Goal: Task Accomplishment & Management: Manage account settings

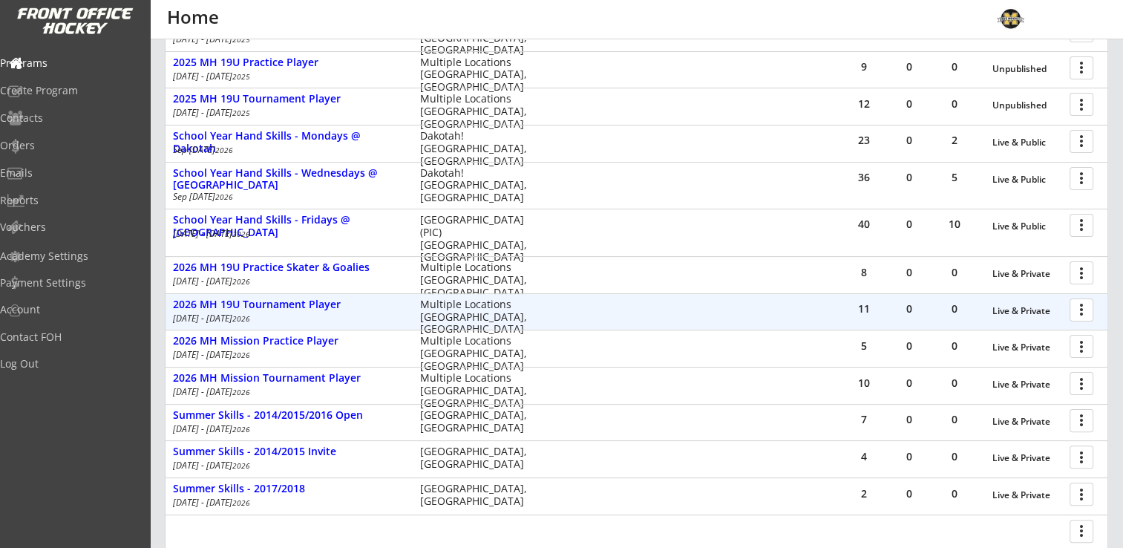
scroll to position [297, 0]
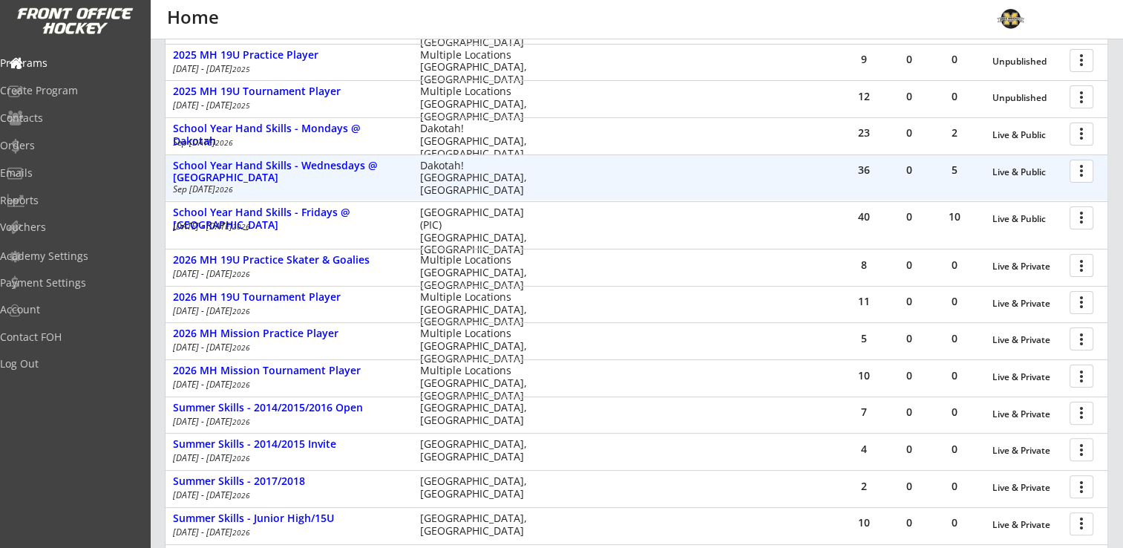
click at [1082, 173] on div at bounding box center [1084, 170] width 26 height 26
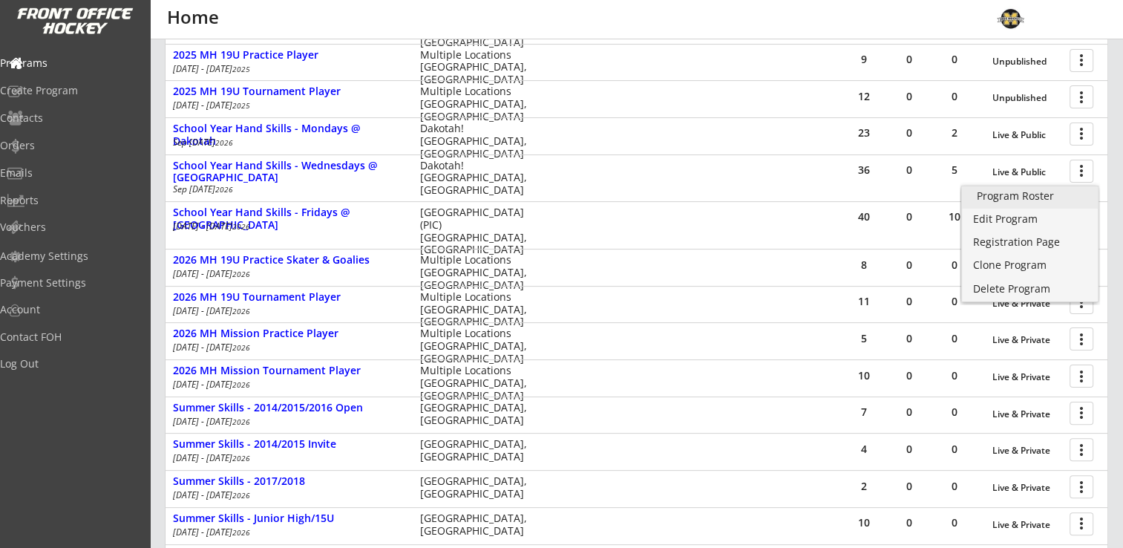
click at [1034, 193] on div "Program Roster" at bounding box center [1030, 196] width 106 height 10
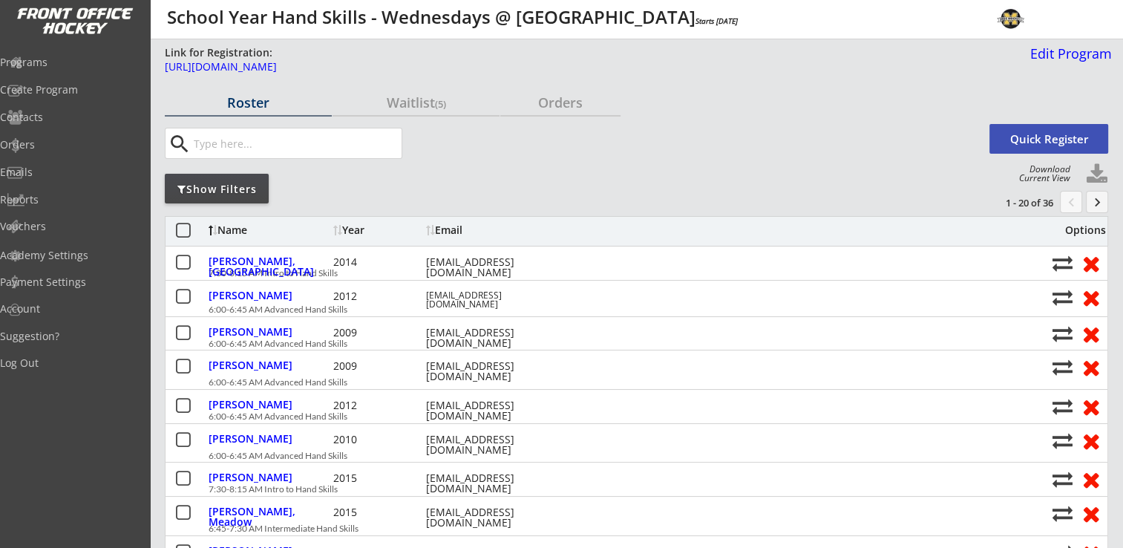
click at [1102, 201] on button "keyboard_arrow_right" at bounding box center [1097, 202] width 22 height 22
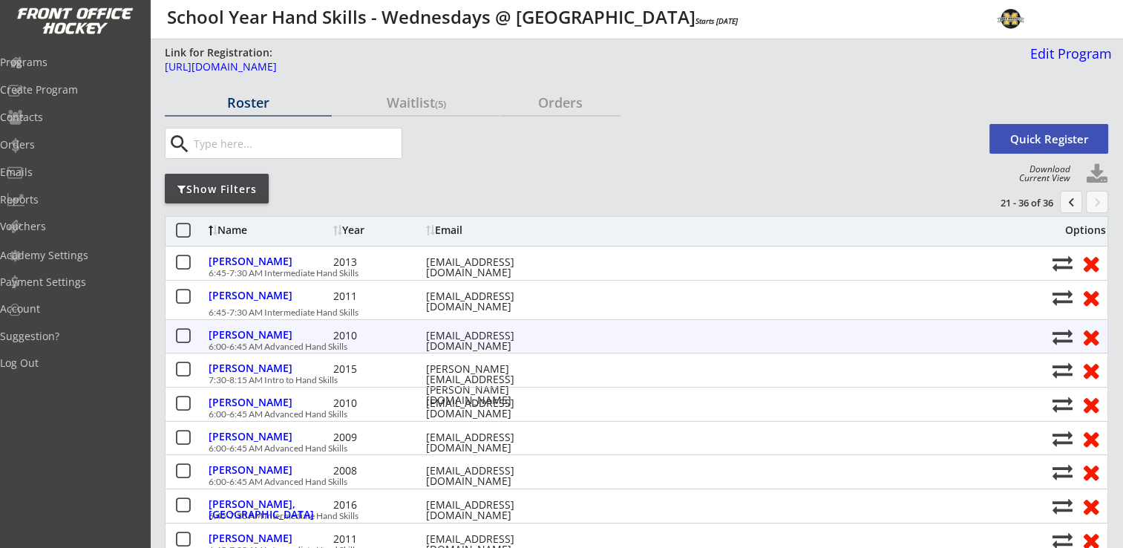
scroll to position [297, 0]
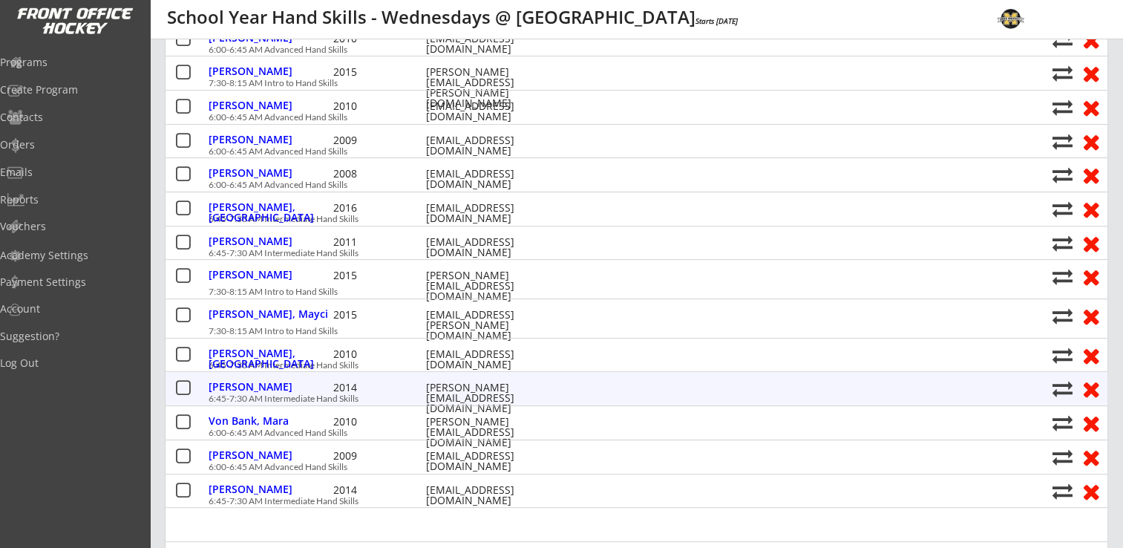
click at [1090, 387] on button at bounding box center [1090, 388] width 27 height 23
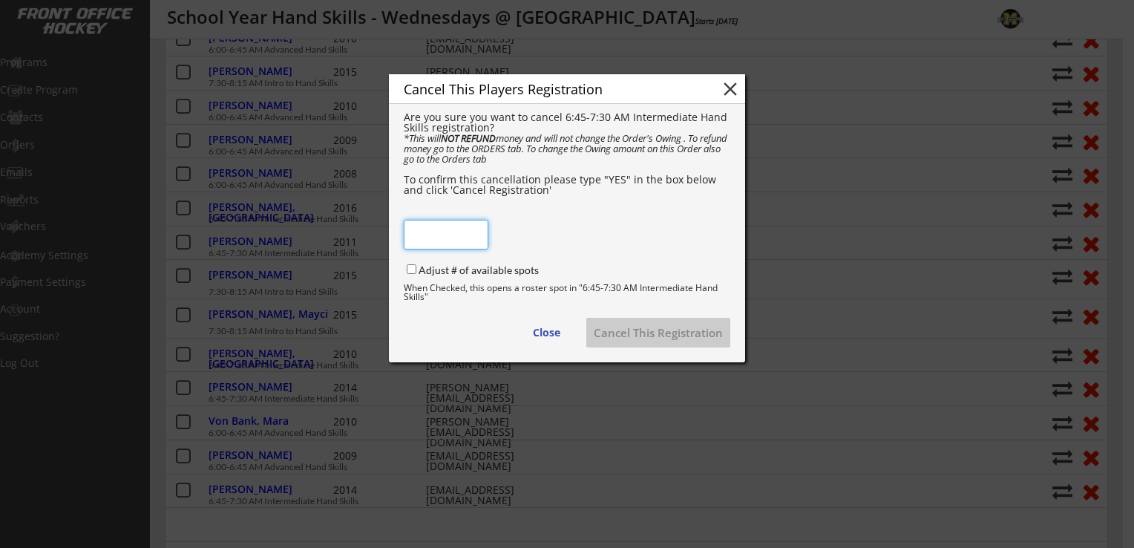
click at [727, 90] on button "close" at bounding box center [730, 89] width 22 height 22
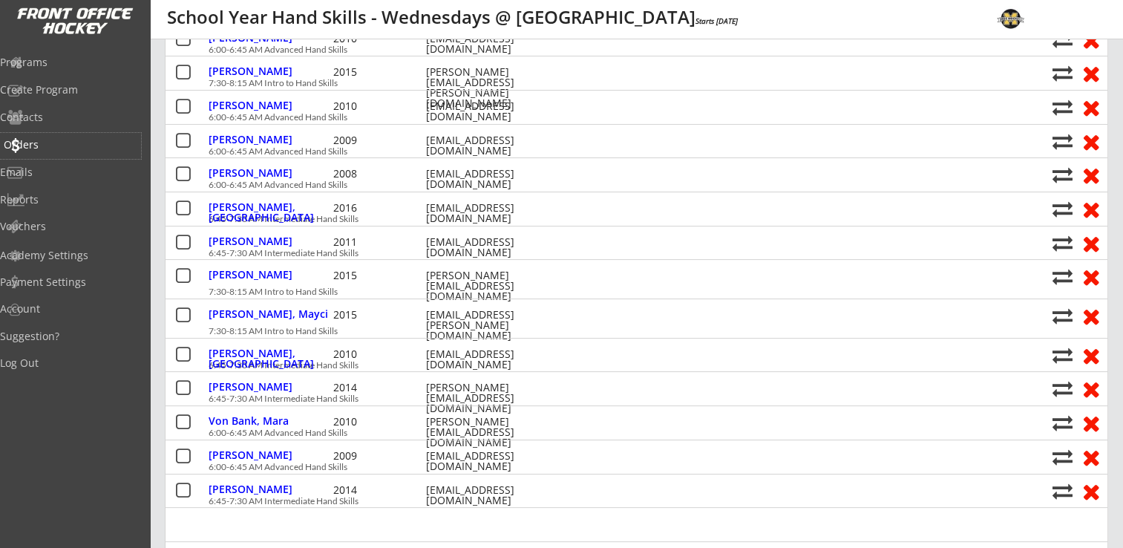
click at [51, 144] on div "Orders" at bounding box center [71, 145] width 134 height 10
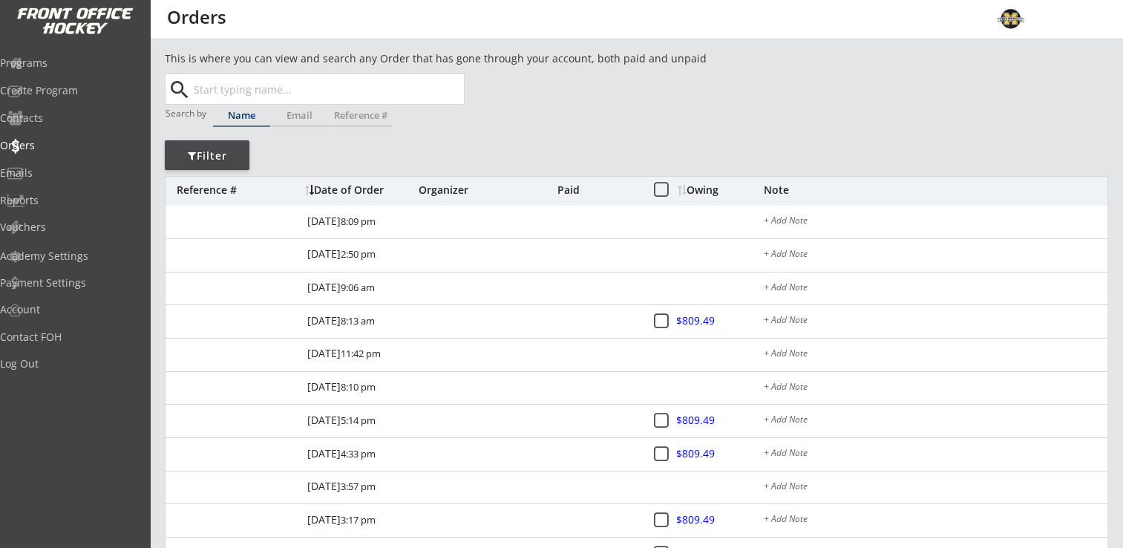
click at [340, 84] on input "text" at bounding box center [327, 89] width 273 height 30
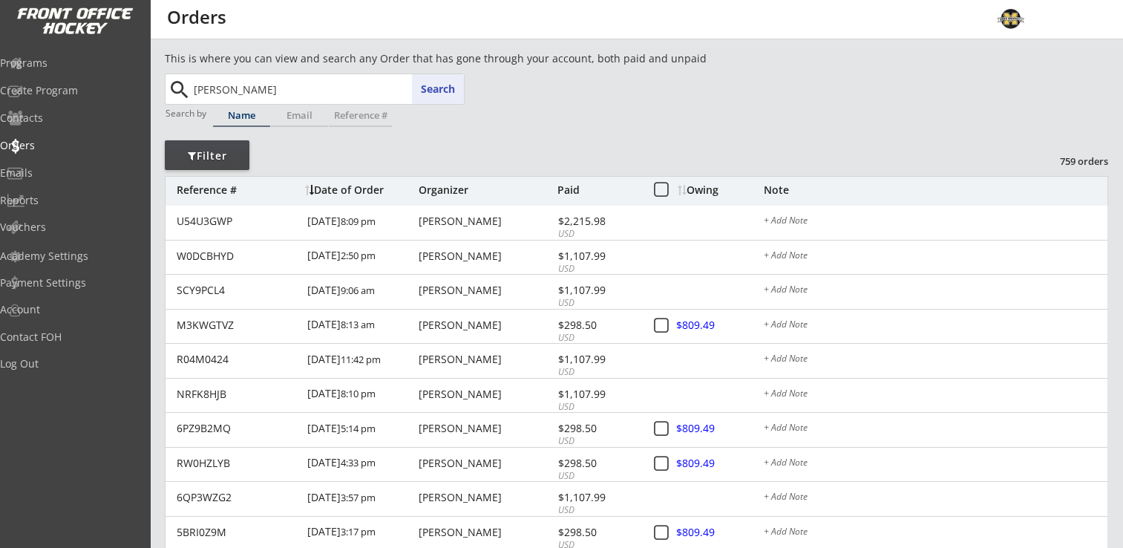
type input "vann"
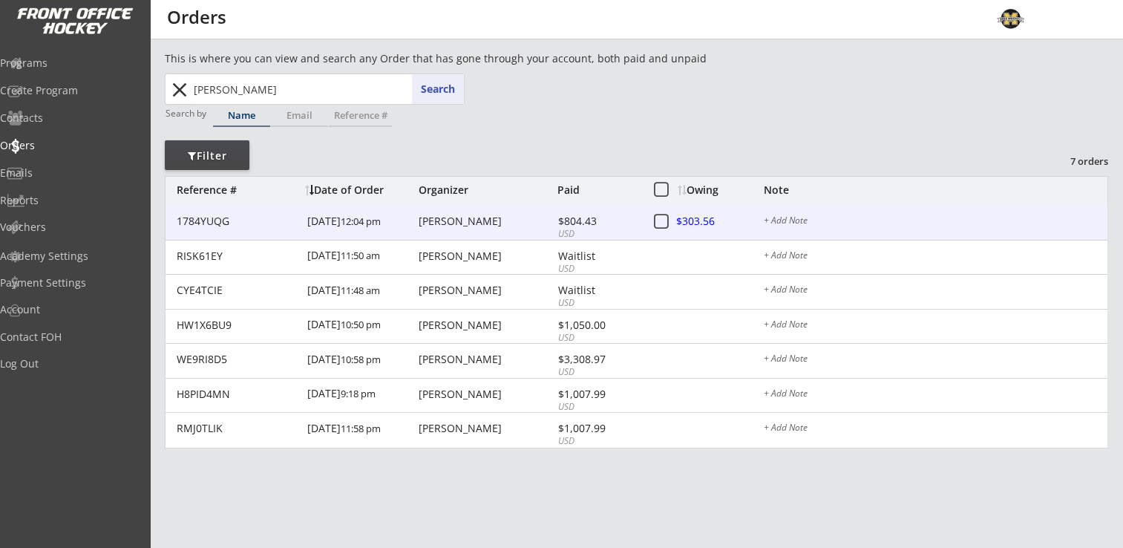
click at [586, 220] on div "$804.43" at bounding box center [597, 221] width 79 height 10
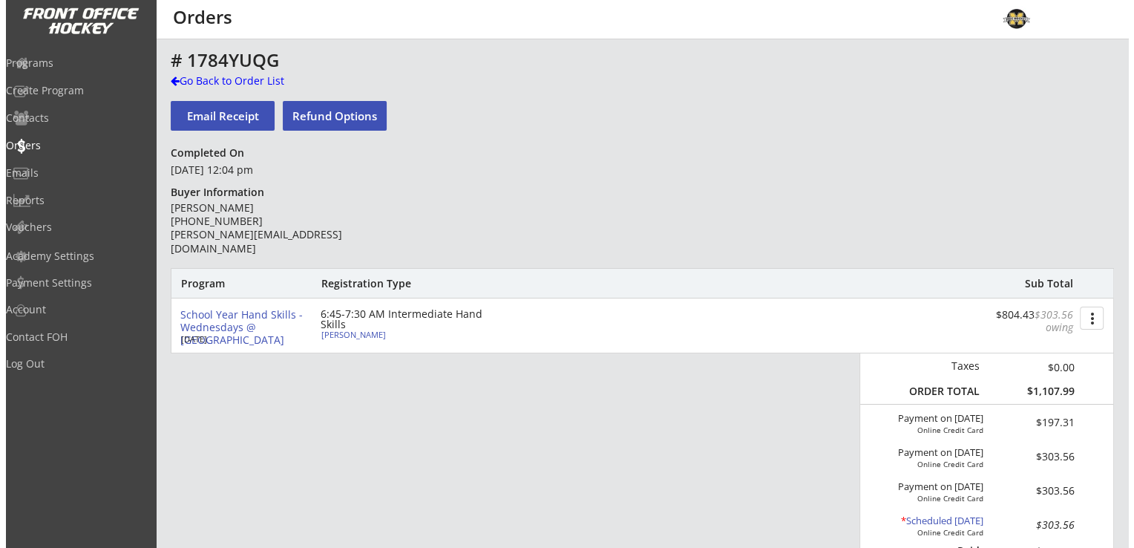
scroll to position [297, 0]
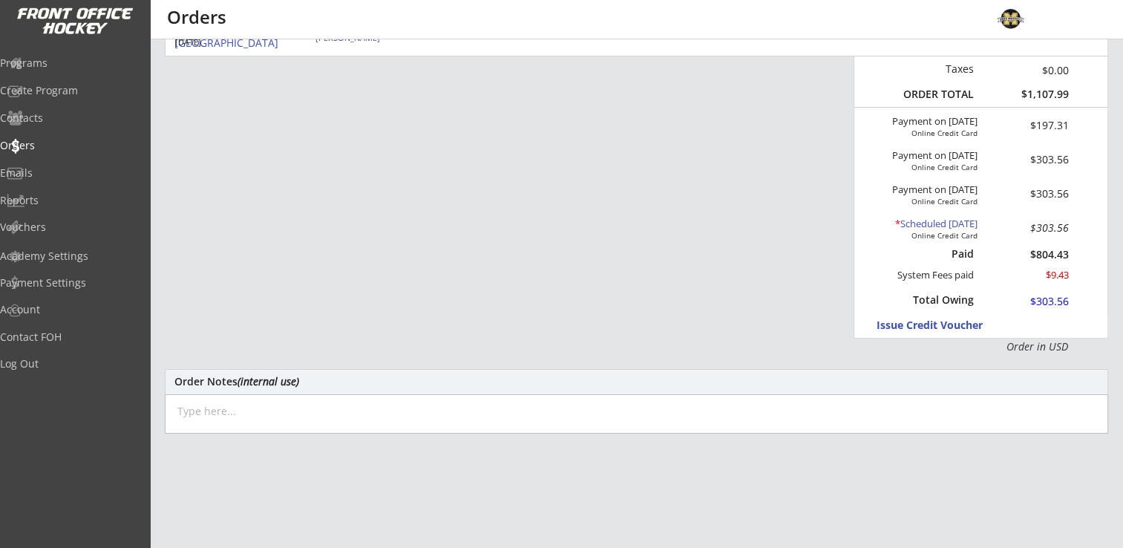
click at [926, 224] on div "* Scheduled Sep 1, 2025" at bounding box center [919, 224] width 118 height 12
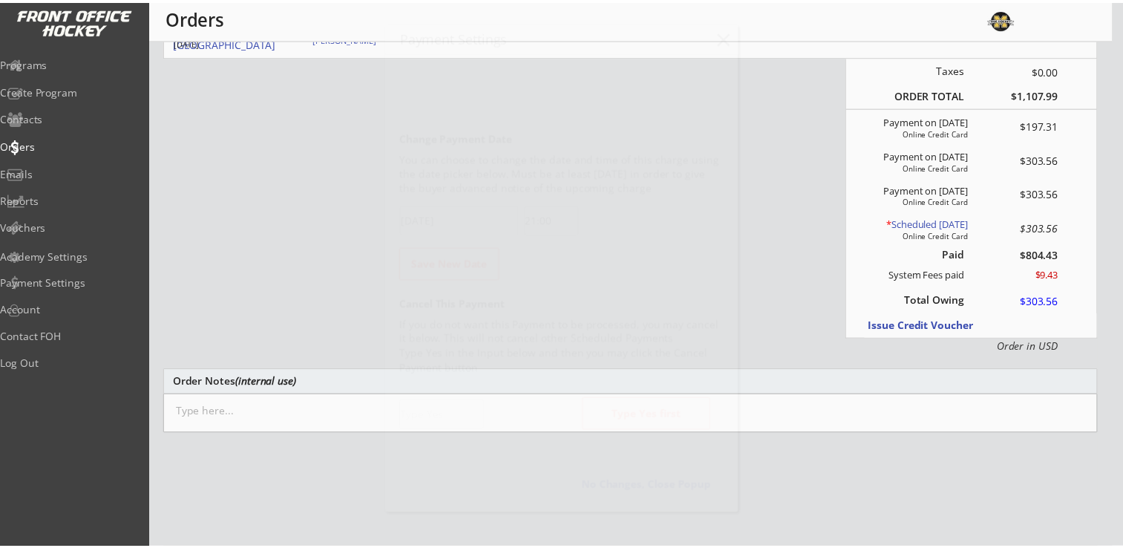
scroll to position [1148, 0]
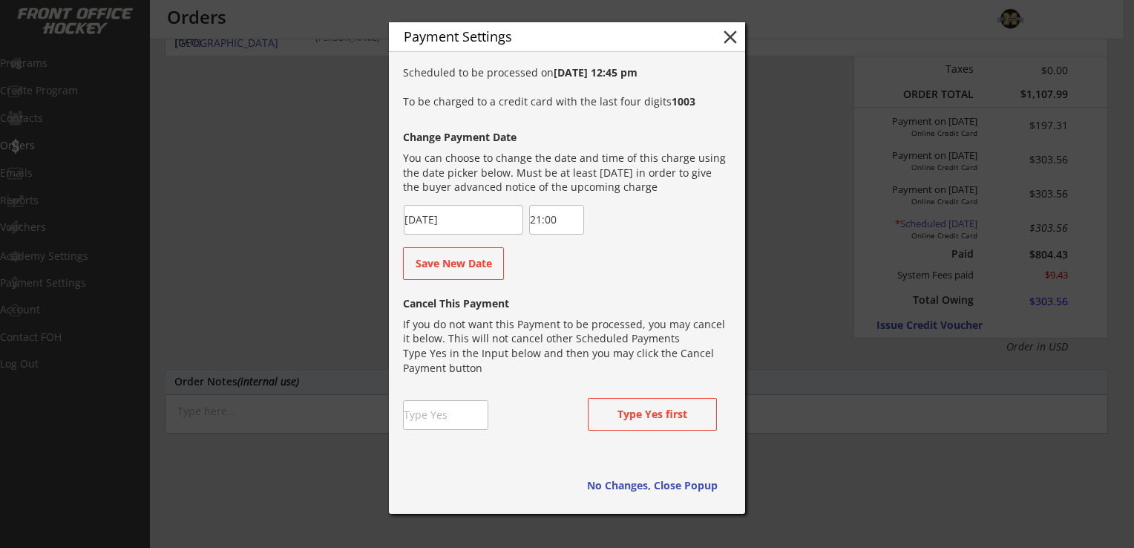
click at [454, 422] on input "input" at bounding box center [445, 415] width 85 height 30
type input "Yes"
click at [558, 420] on div "Cancel This Payment If you do not want this Payment to be processed, you may ca…" at bounding box center [566, 368] width 326 height 160
click at [634, 412] on button "Cancel this Payment" at bounding box center [652, 414] width 129 height 33
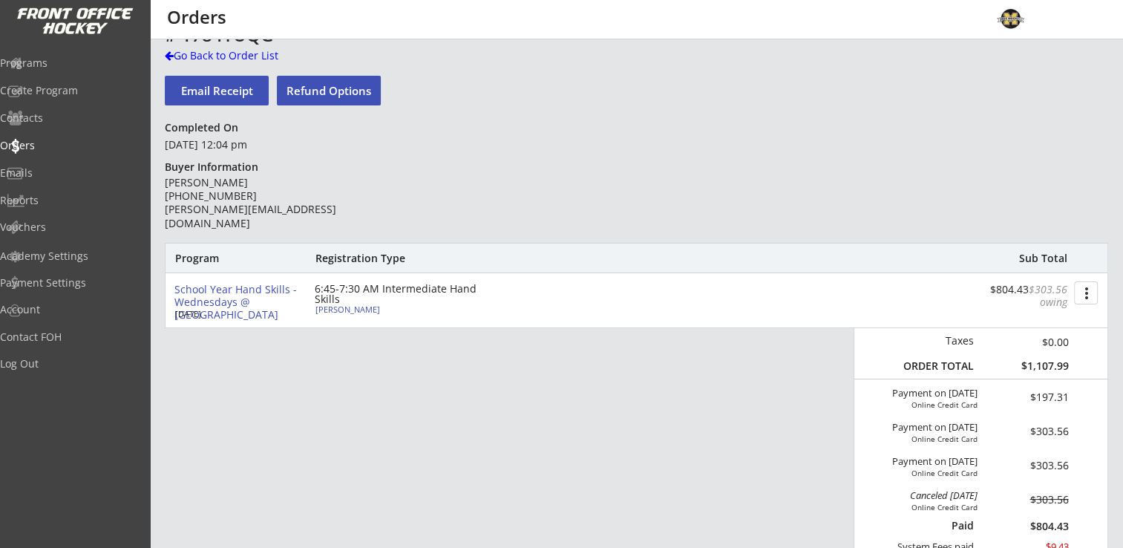
scroll to position [0, 0]
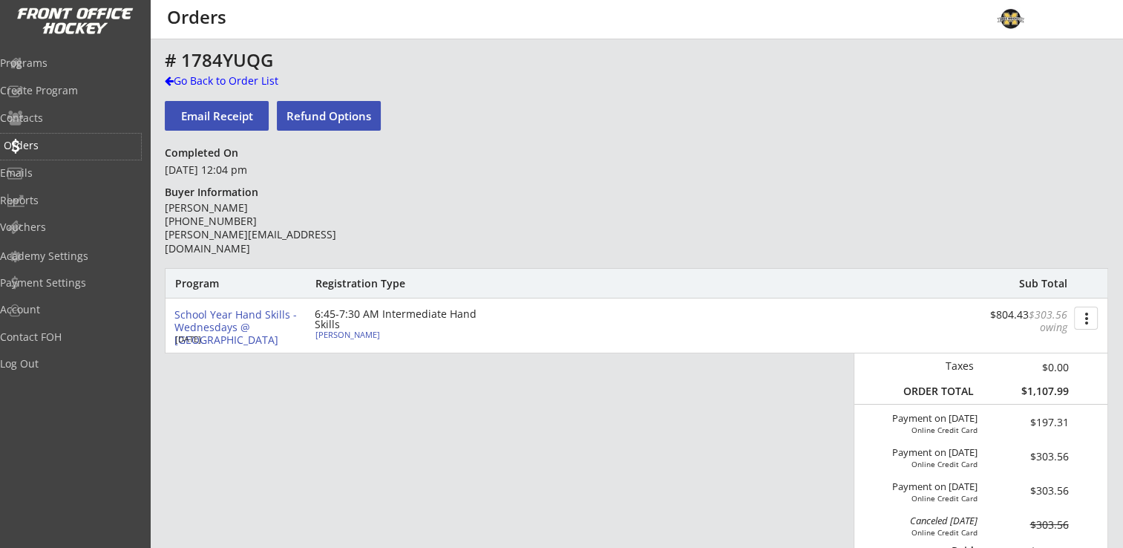
click at [57, 143] on div "Orders" at bounding box center [71, 145] width 134 height 10
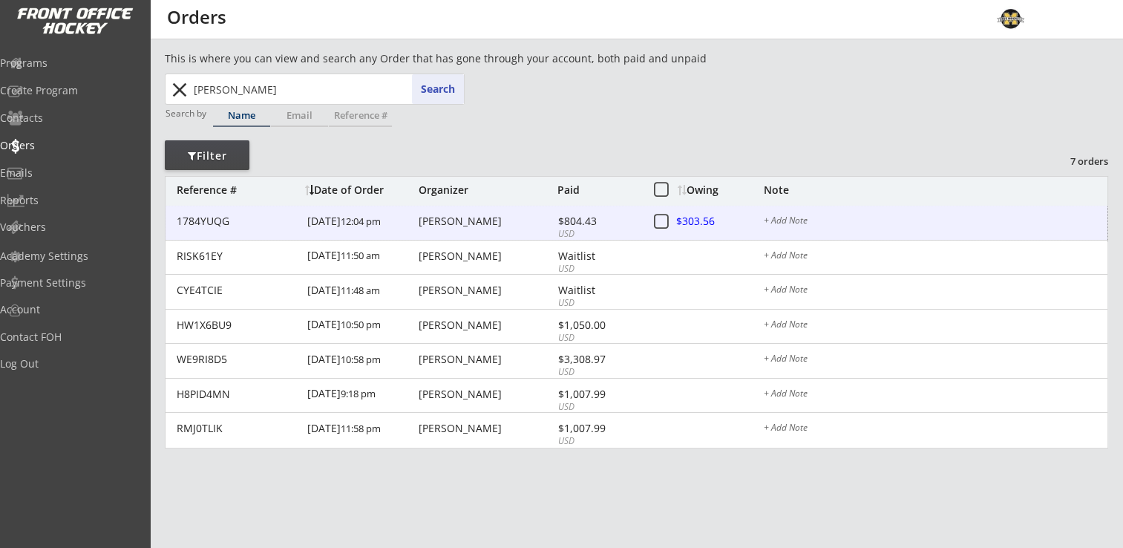
click at [445, 220] on div "Katie Vann" at bounding box center [486, 221] width 135 height 10
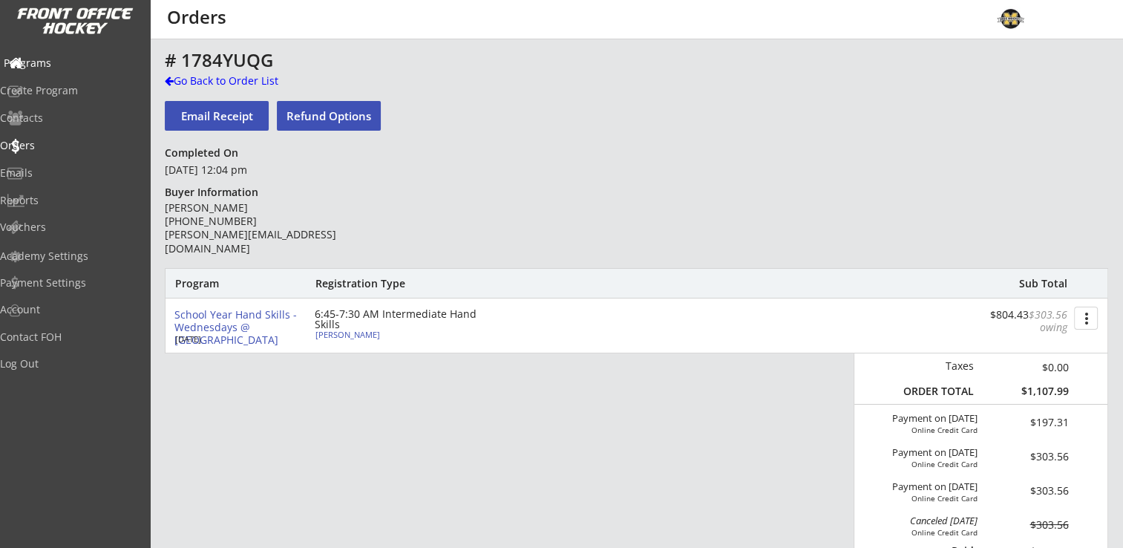
click at [72, 65] on div "Programs" at bounding box center [71, 63] width 134 height 10
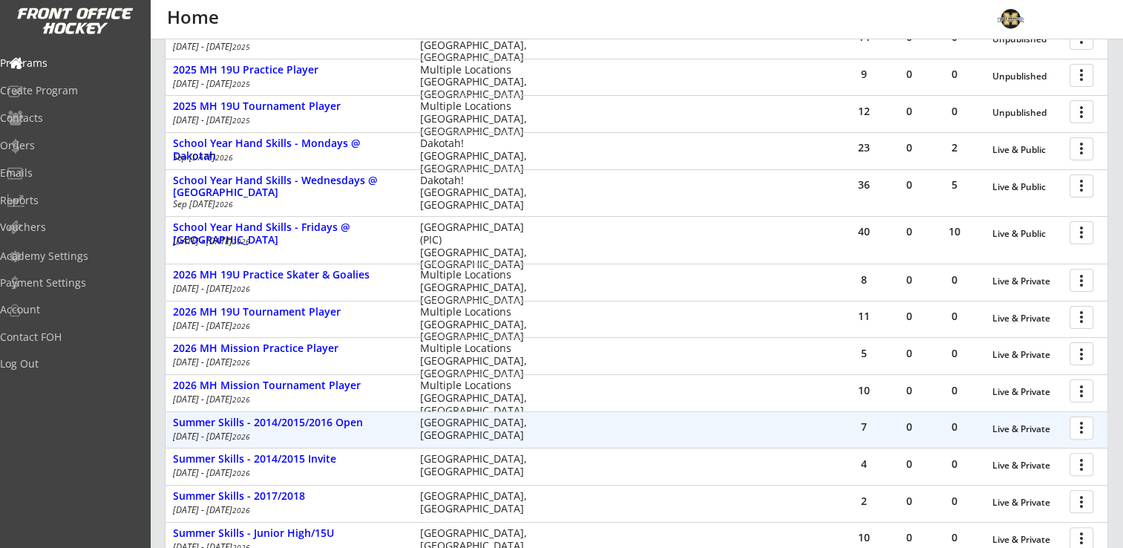
scroll to position [281, 0]
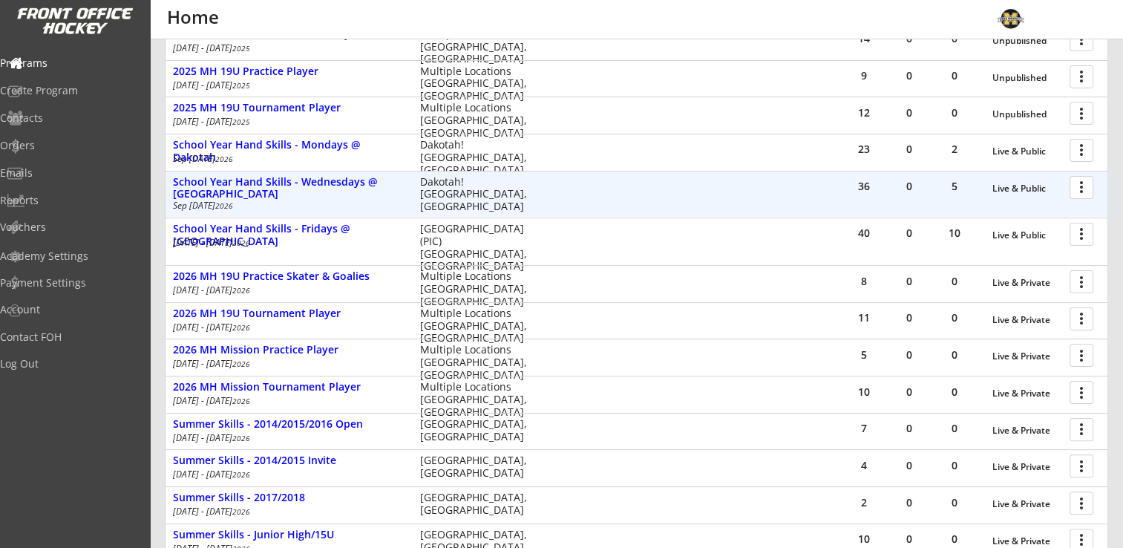
click at [1082, 186] on div at bounding box center [1084, 187] width 26 height 26
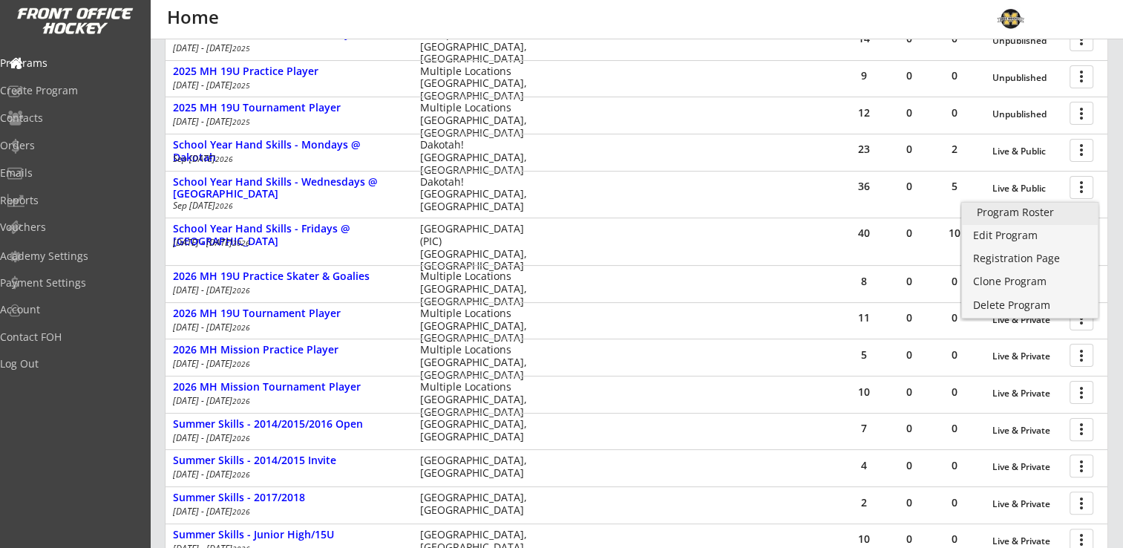
click at [1030, 209] on div "Program Roster" at bounding box center [1030, 212] width 106 height 10
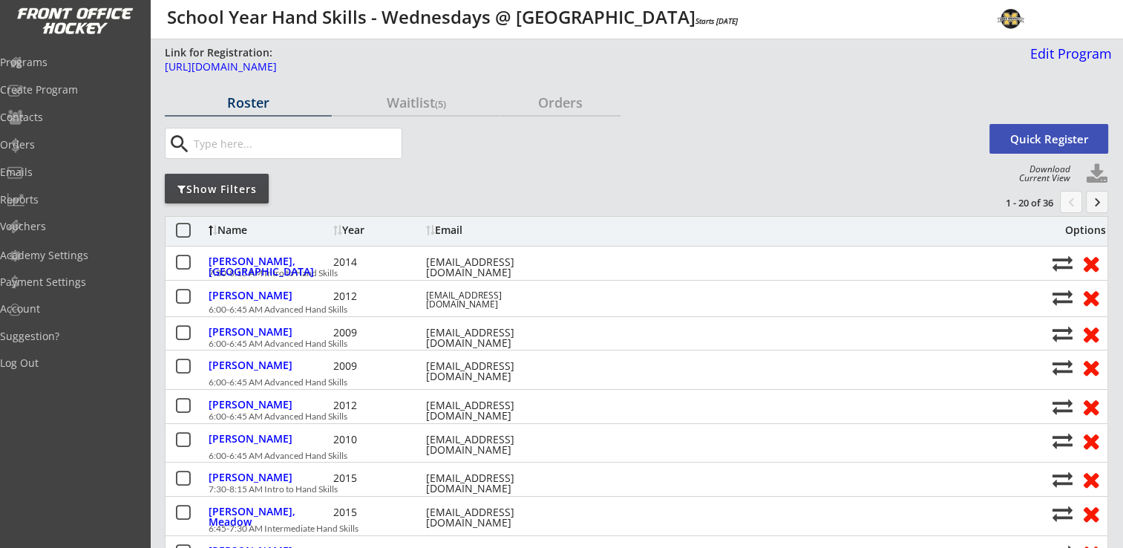
click at [1093, 194] on button "keyboard_arrow_right" at bounding box center [1097, 202] width 22 height 22
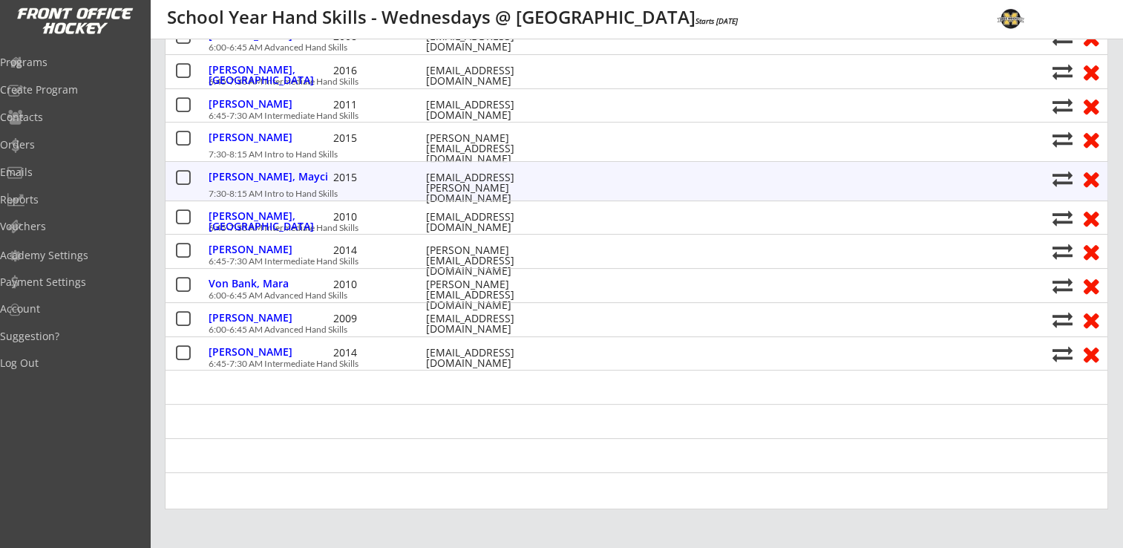
scroll to position [520, 0]
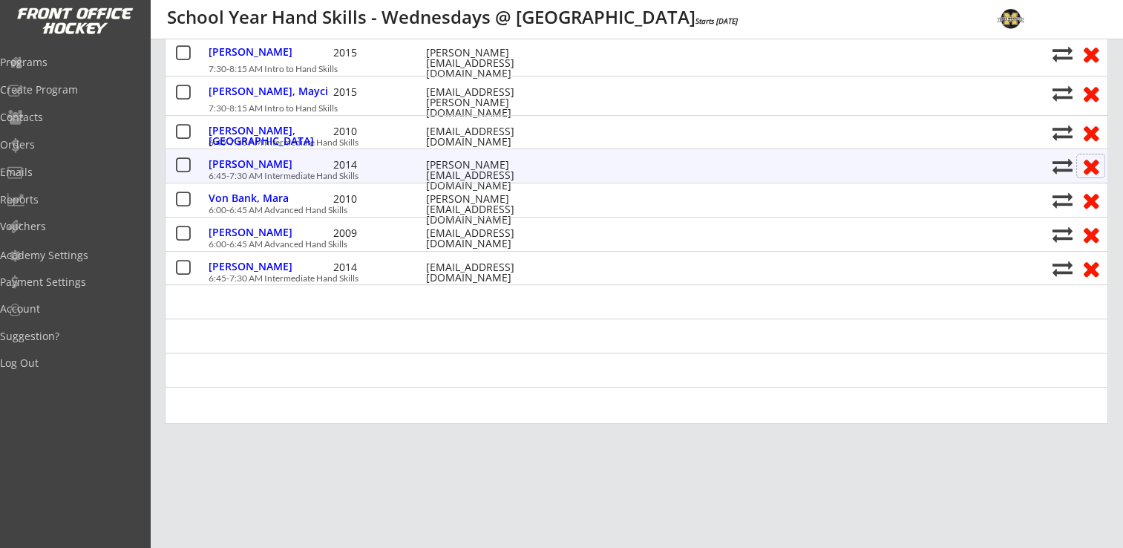
click at [1093, 166] on button at bounding box center [1090, 165] width 27 height 23
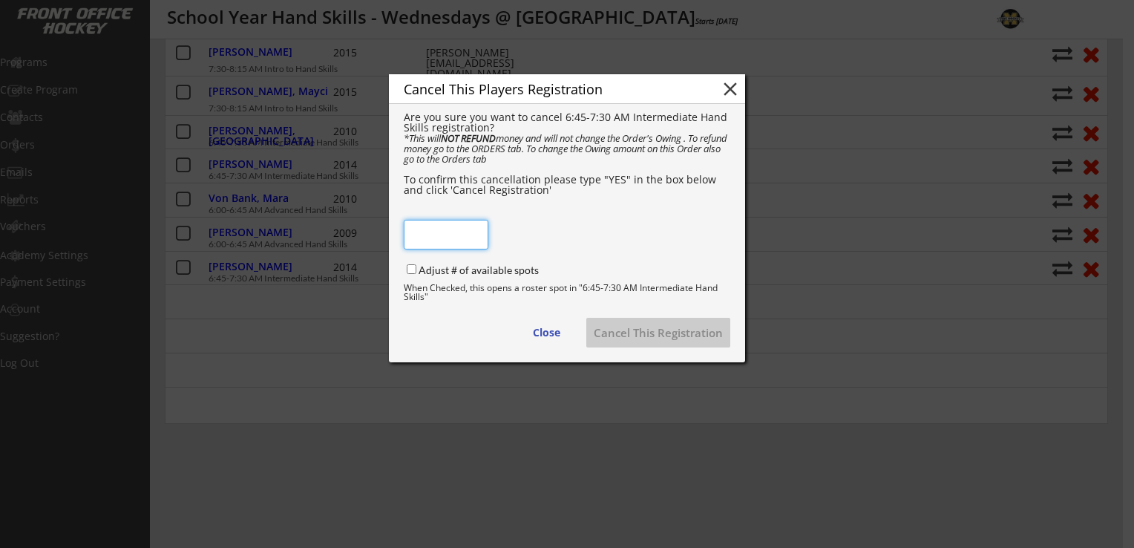
click at [734, 92] on button "close" at bounding box center [730, 89] width 22 height 22
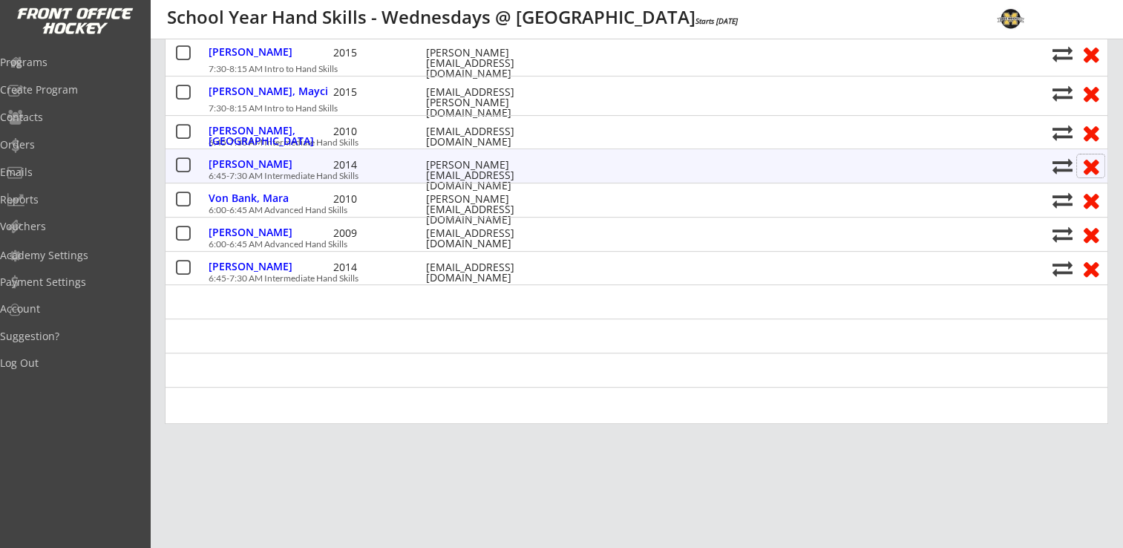
click at [1096, 162] on button at bounding box center [1090, 165] width 27 height 23
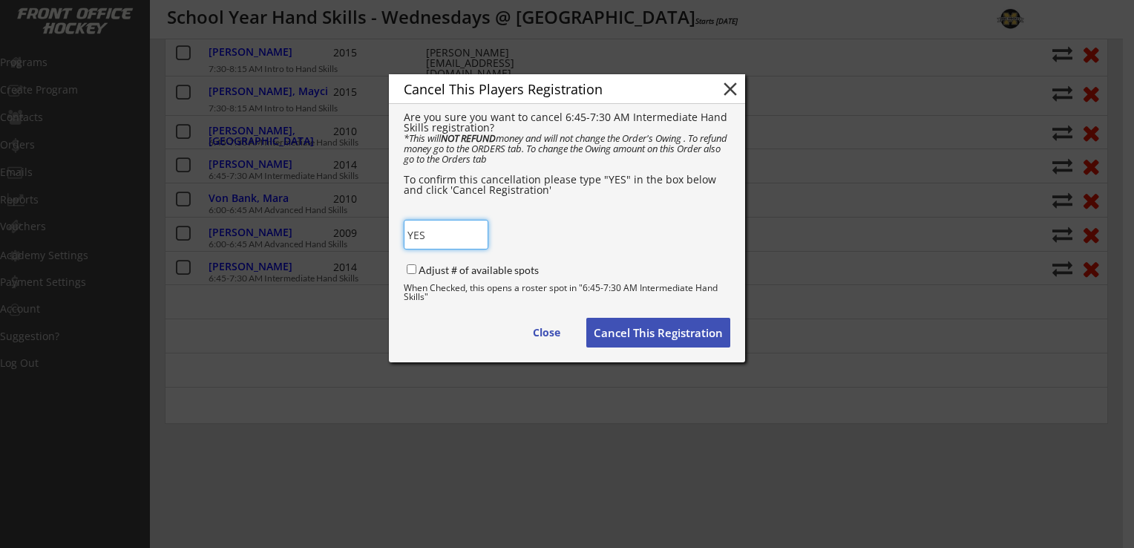
type input "YES"
click at [408, 272] on input "Adjust # of available spots" at bounding box center [412, 269] width 10 height 10
checkbox input "true"
click at [653, 334] on button "Cancel This Registration" at bounding box center [658, 333] width 144 height 30
checkbox input "false"
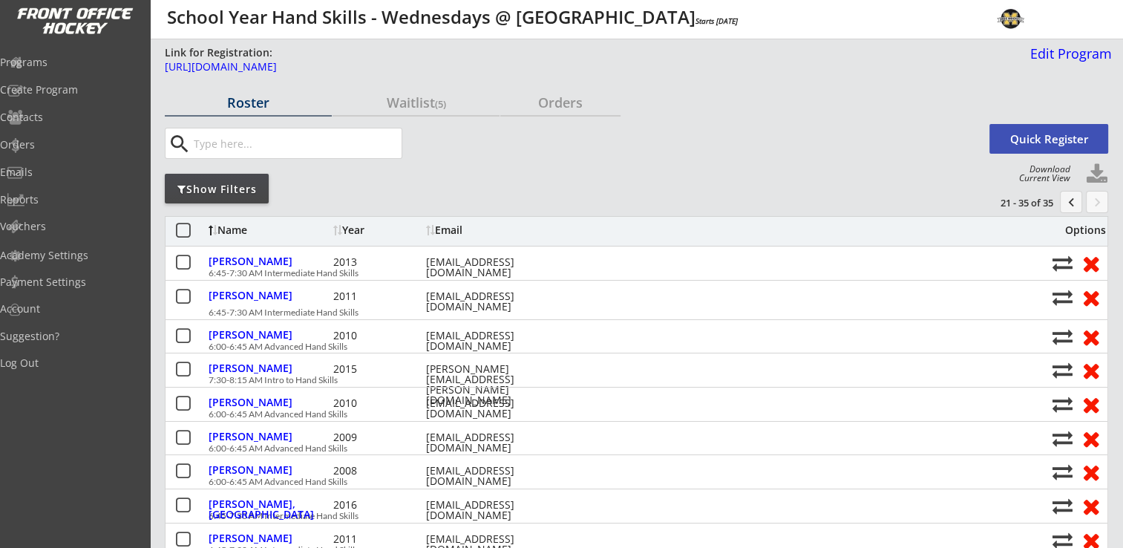
scroll to position [0, 0]
